Goal: Information Seeking & Learning: Learn about a topic

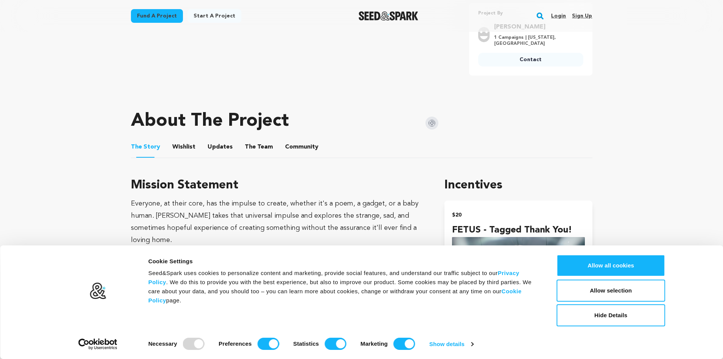
scroll to position [276, 0]
click at [586, 261] on button "Allow all cookies" at bounding box center [611, 265] width 109 height 22
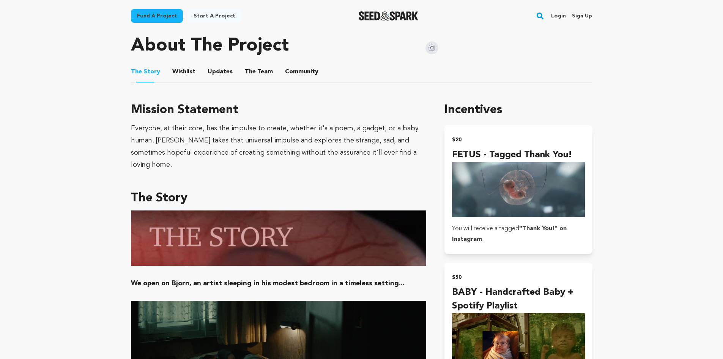
scroll to position [351, 0]
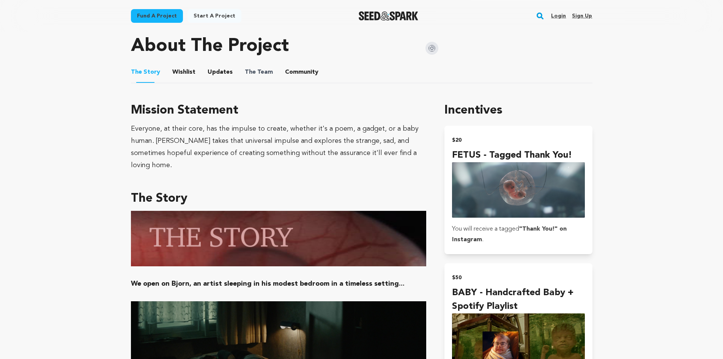
click at [245, 71] on span "The" at bounding box center [250, 72] width 11 height 9
click at [259, 76] on button "The Team" at bounding box center [259, 74] width 18 height 18
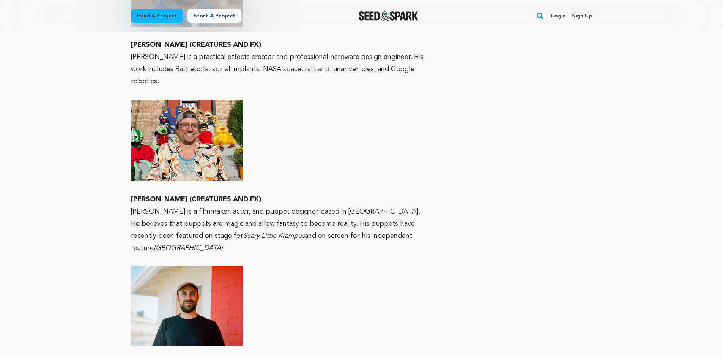
scroll to position [1045, 0]
drag, startPoint x: 128, startPoint y: 326, endPoint x: 196, endPoint y: 330, distance: 68.0
copy u "[PERSON_NAME]"
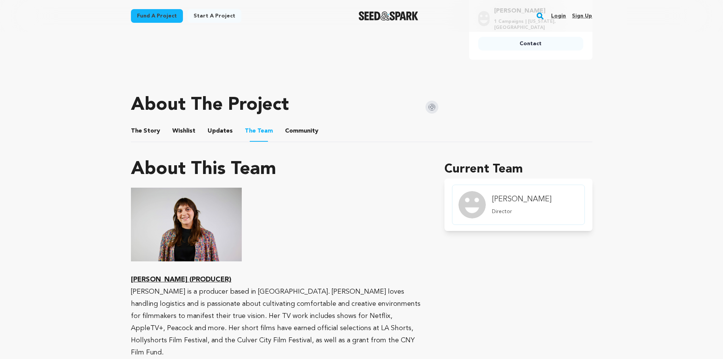
scroll to position [291, 0]
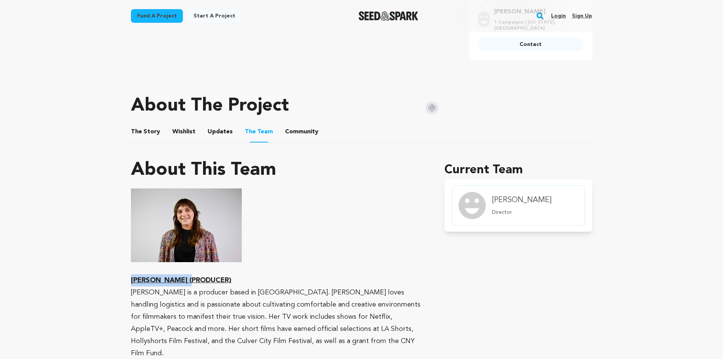
drag, startPoint x: 130, startPoint y: 279, endPoint x: 204, endPoint y: 280, distance: 74.0
copy u "[PERSON_NAME]"
